Goal: Task Accomplishment & Management: Manage account settings

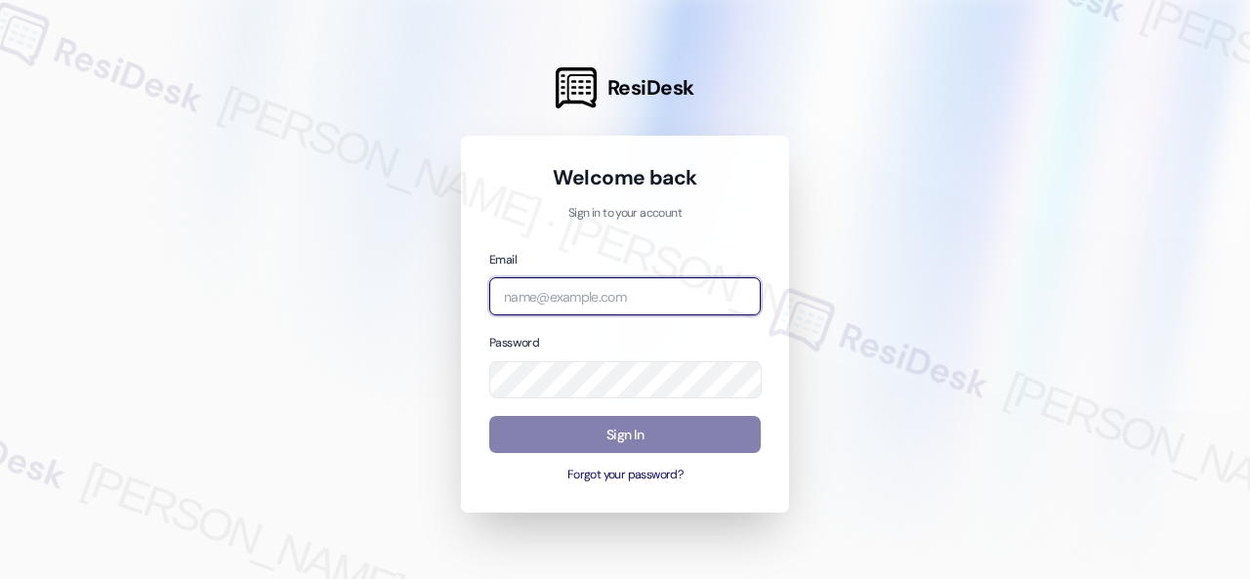
click at [604, 296] on input "email" at bounding box center [624, 296] width 271 height 38
paste input "automated-surveys-birchstone_residential-resen.fifteen@birchstone_[DOMAIN_NAME]"
type input "automated-surveys-birchstone_residential-resen.fifteen@birchstone_[DOMAIN_NAME]"
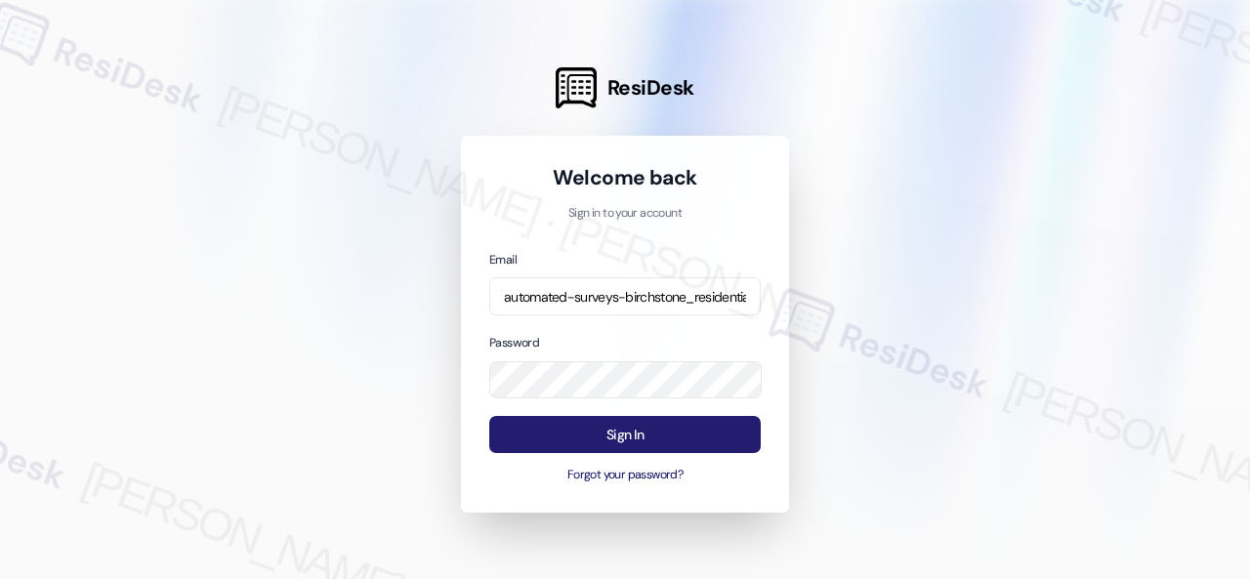
click at [663, 433] on button "Sign In" at bounding box center [624, 435] width 271 height 38
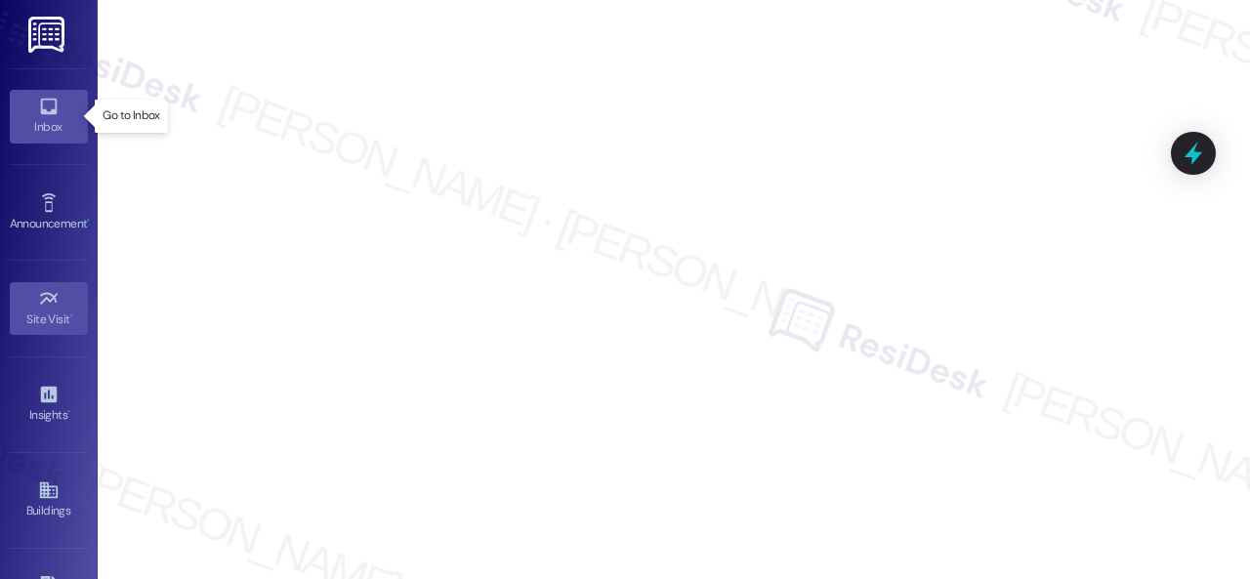
click at [46, 112] on icon at bounding box center [48, 107] width 17 height 17
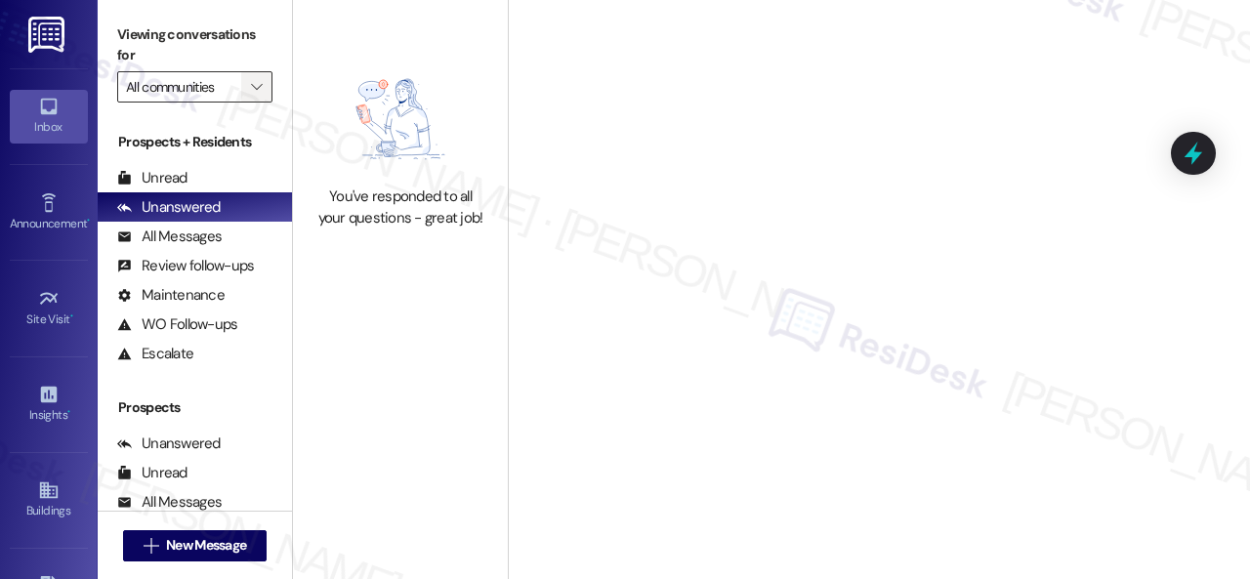
click at [264, 79] on span "" at bounding box center [256, 86] width 19 height 31
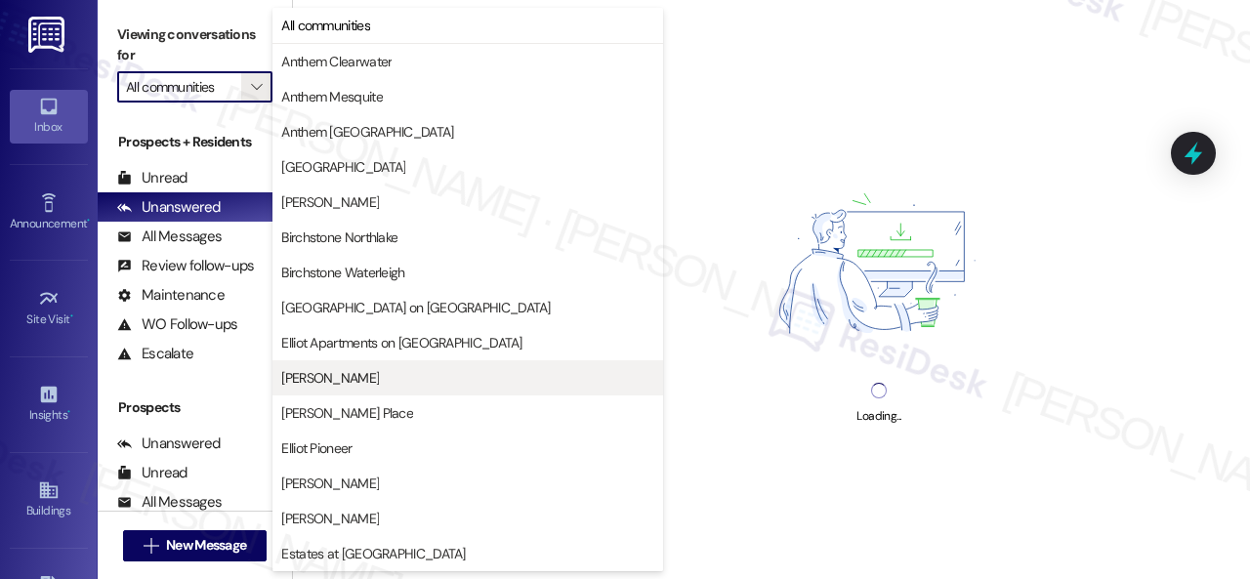
scroll to position [683, 0]
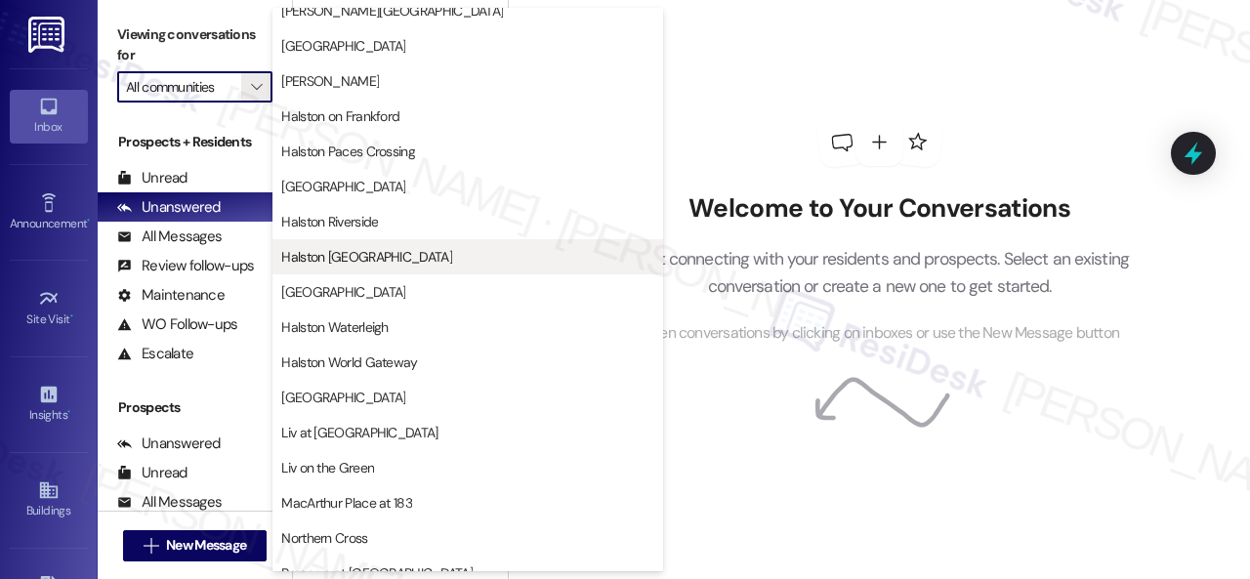
click at [373, 263] on span "Halston [GEOGRAPHIC_DATA]" at bounding box center [366, 257] width 171 height 20
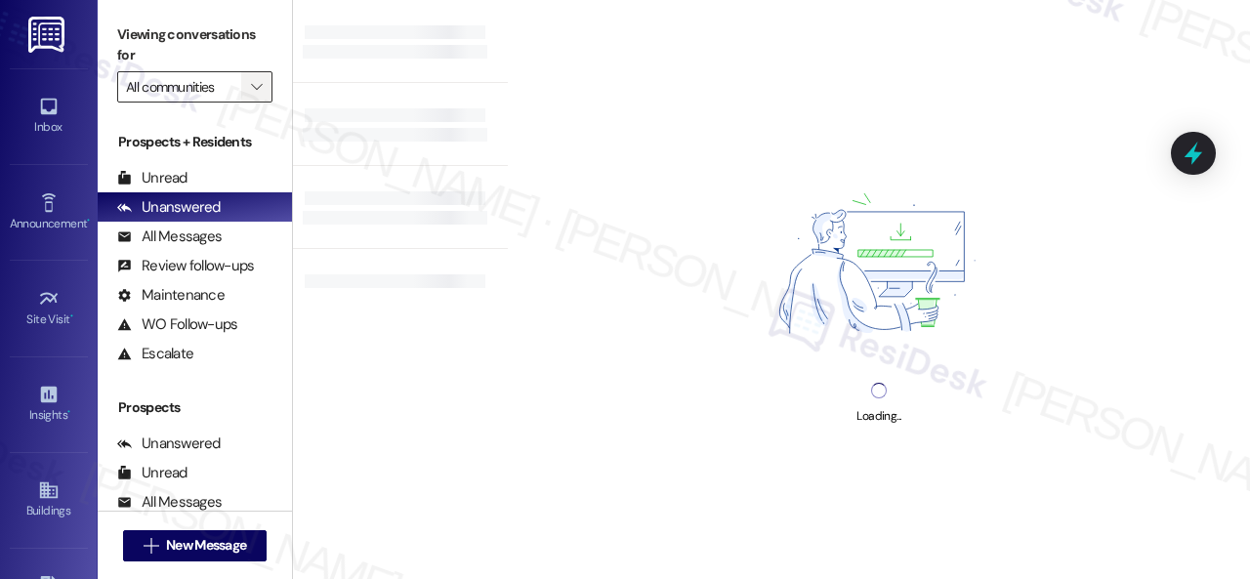
type input "Halston [GEOGRAPHIC_DATA]"
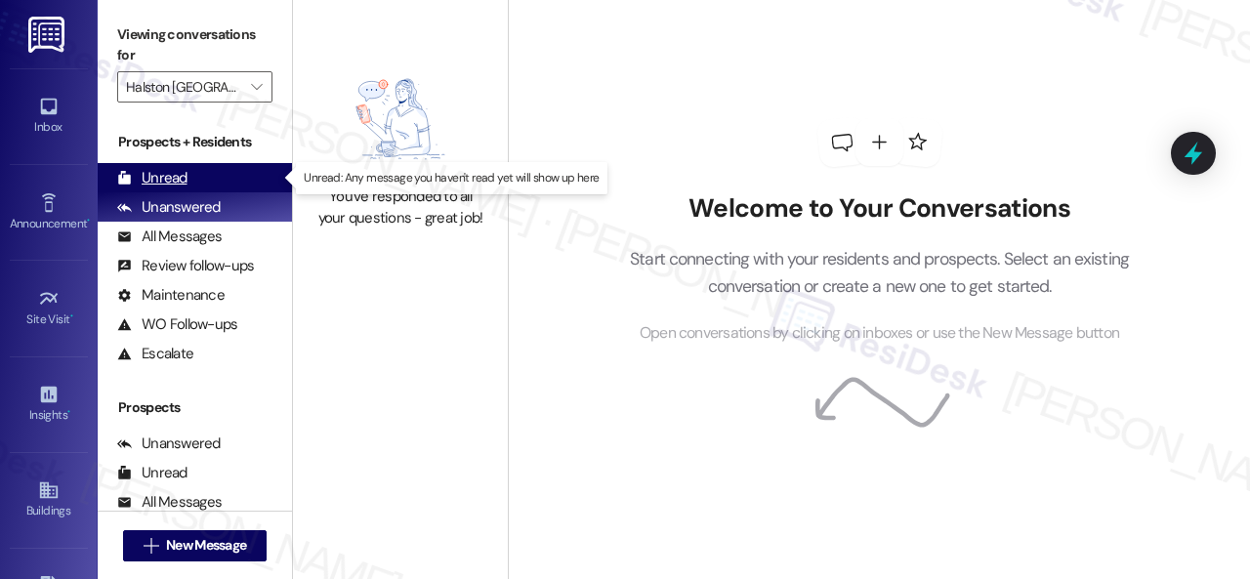
click at [155, 181] on div "Unread" at bounding box center [152, 178] width 70 height 21
